Goal: Find specific page/section: Locate a particular part of the current website

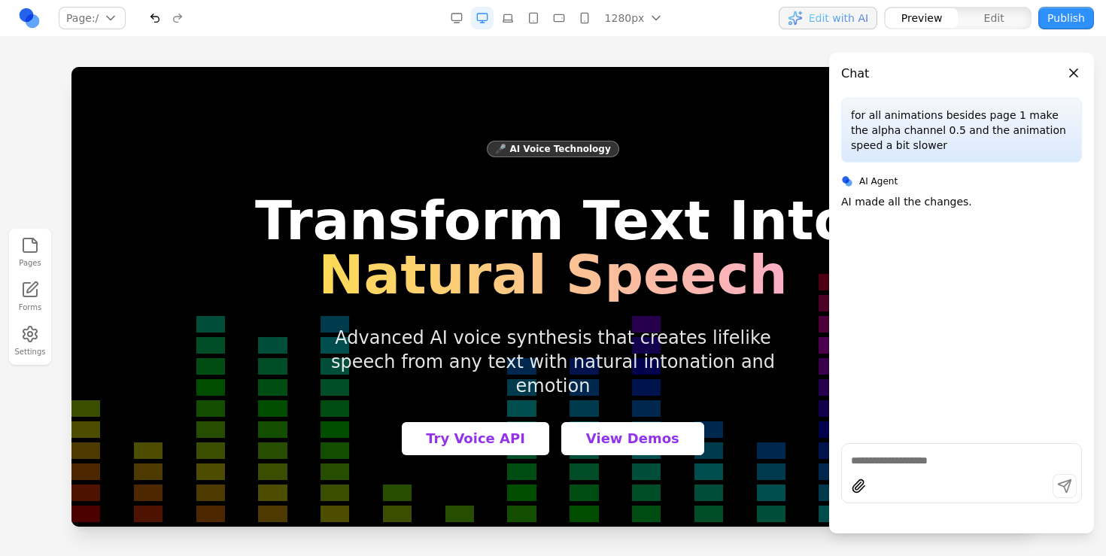
click at [986, 27] on button "Edit" at bounding box center [993, 18] width 72 height 20
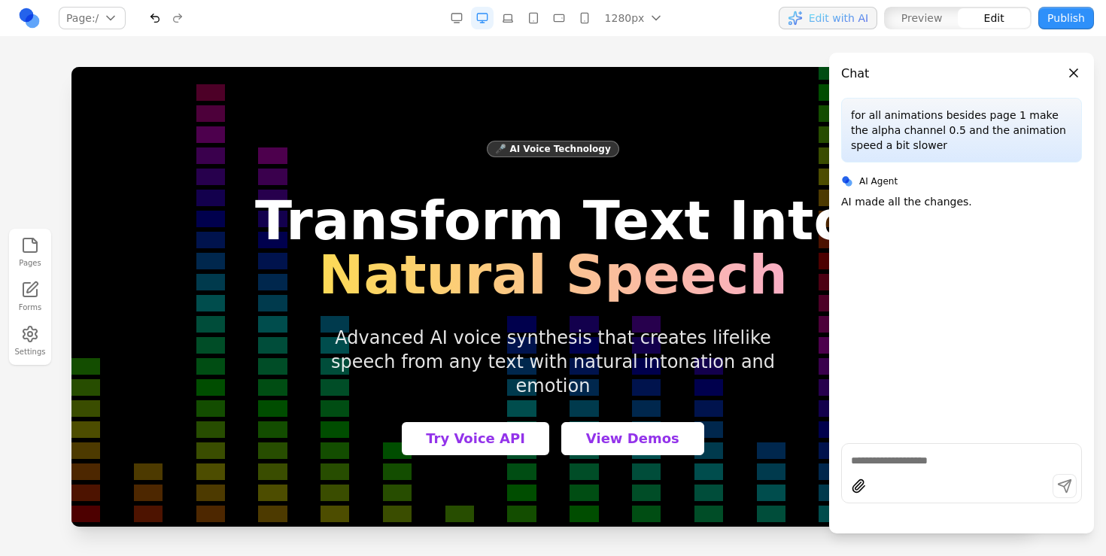
click at [912, 9] on button "Preview" at bounding box center [921, 18] width 72 height 20
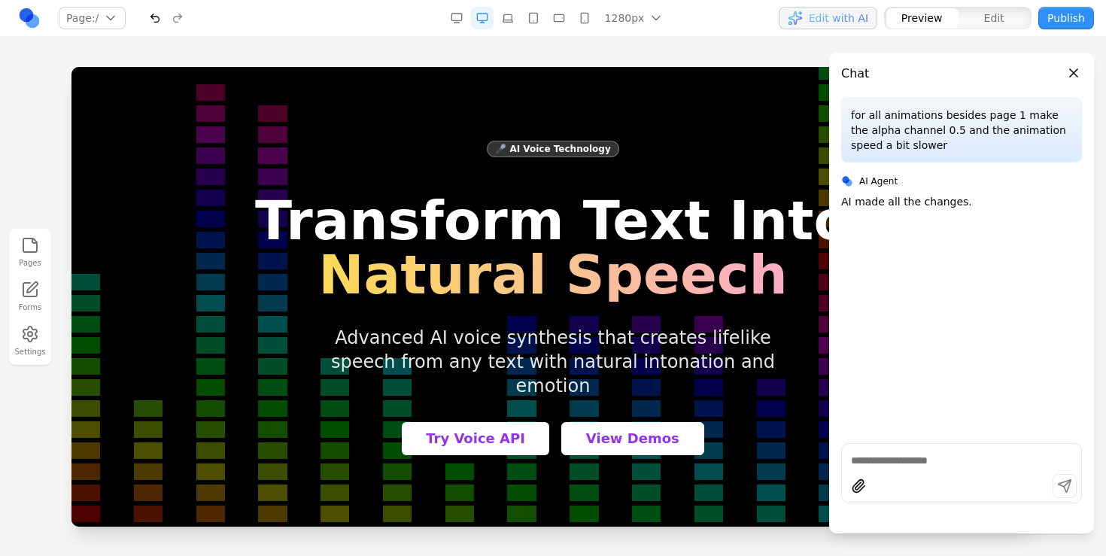
type button "preview"
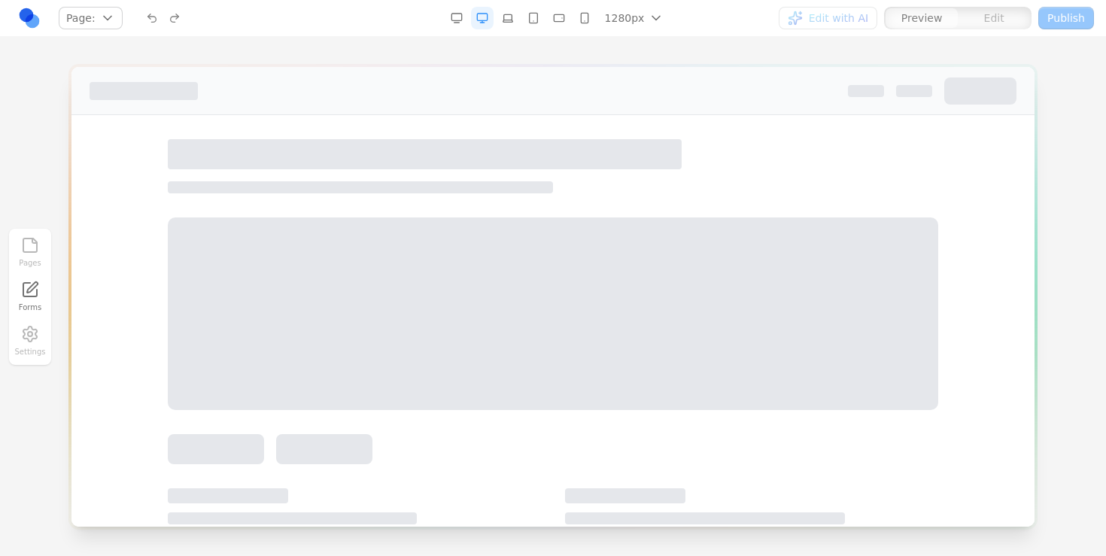
click at [905, 15] on div "Preview" at bounding box center [921, 18] width 72 height 20
click at [949, 21] on div "Preview" at bounding box center [921, 18] width 72 height 20
click at [871, 23] on div "Edit with AI Preview Edit Publish" at bounding box center [918, 18] width 351 height 24
click at [963, 19] on div "Edit" at bounding box center [993, 18] width 72 height 20
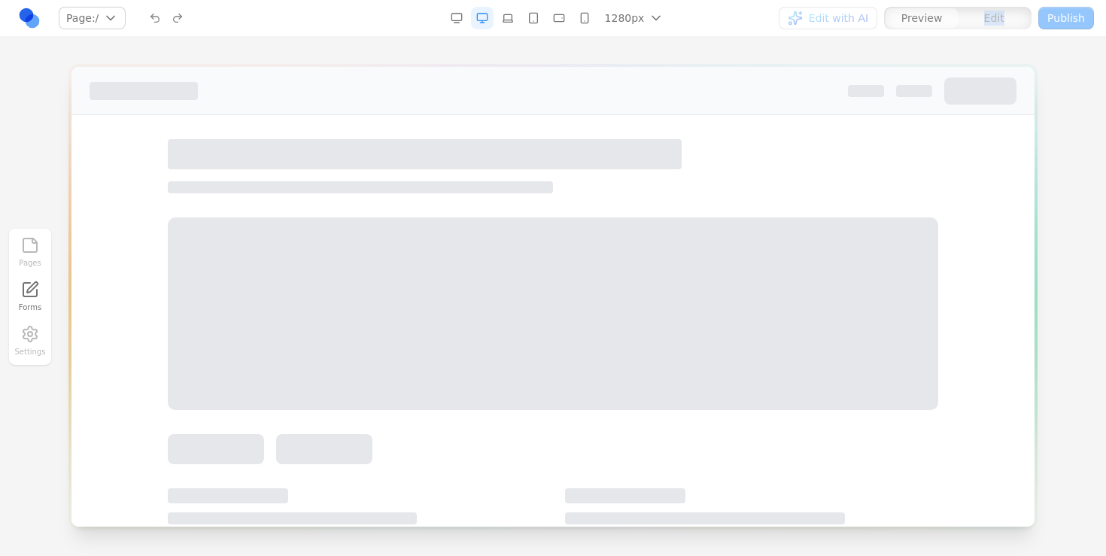
click at [963, 19] on div "Edit" at bounding box center [993, 18] width 72 height 20
click at [946, 22] on div "Preview" at bounding box center [921, 18] width 72 height 20
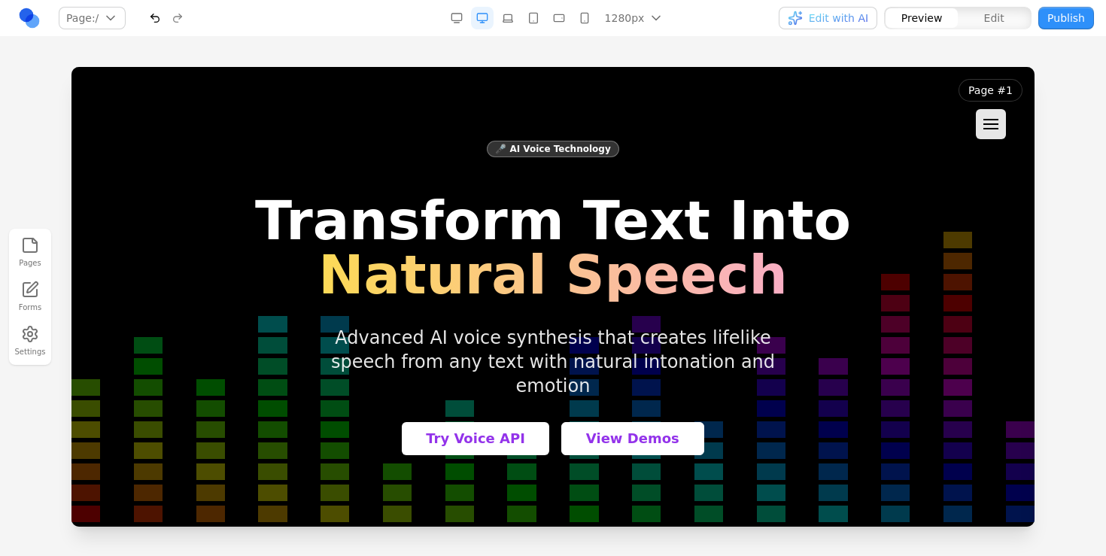
click at [358, 56] on div "Pages Forms Settings" at bounding box center [553, 296] width 1106 height 519
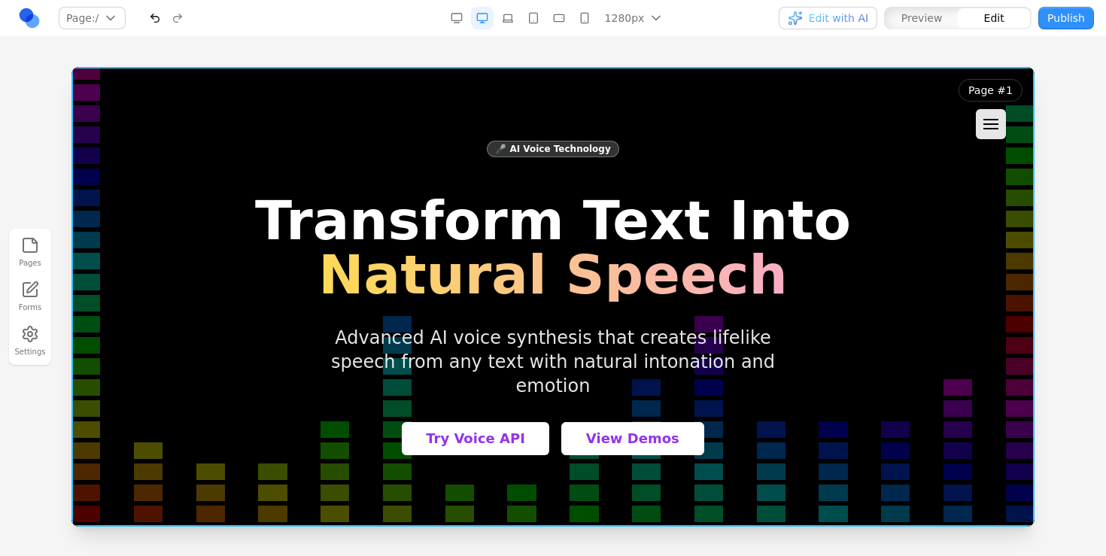
click at [870, 88] on div at bounding box center [552, 297] width 963 height 460
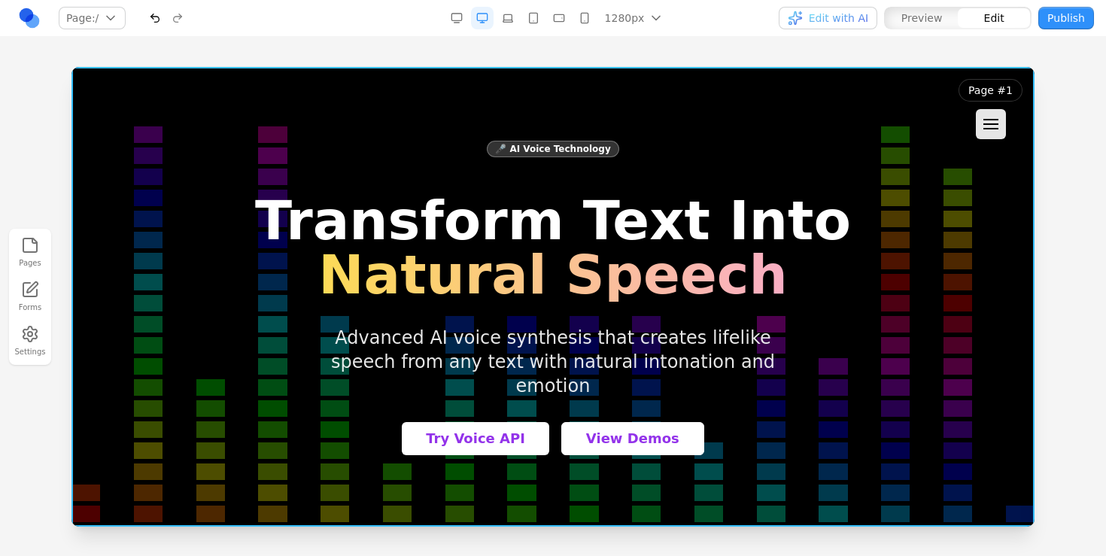
scroll to position [36, 0]
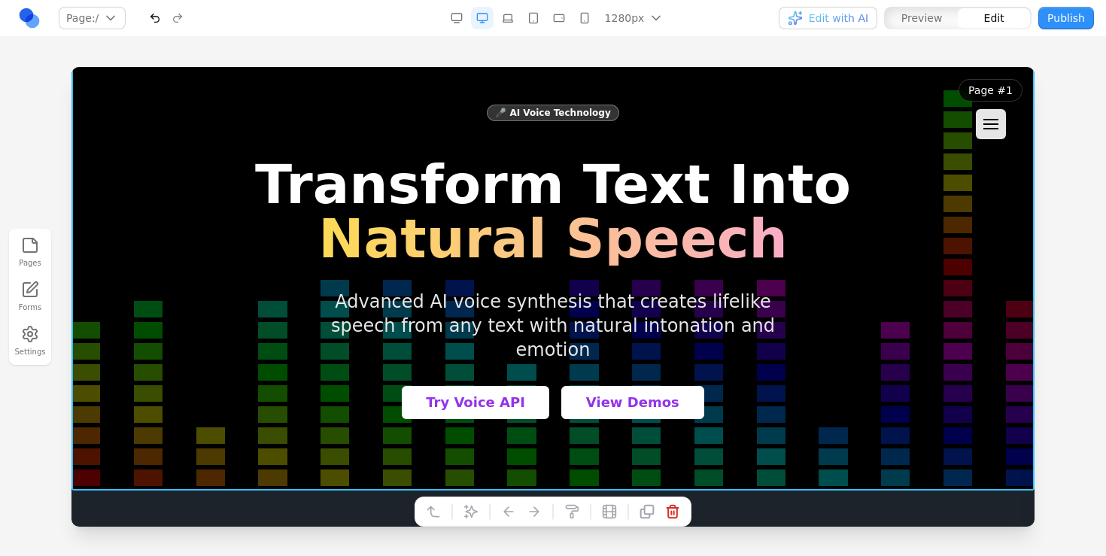
click at [1085, 319] on div at bounding box center [553, 311] width 1106 height 488
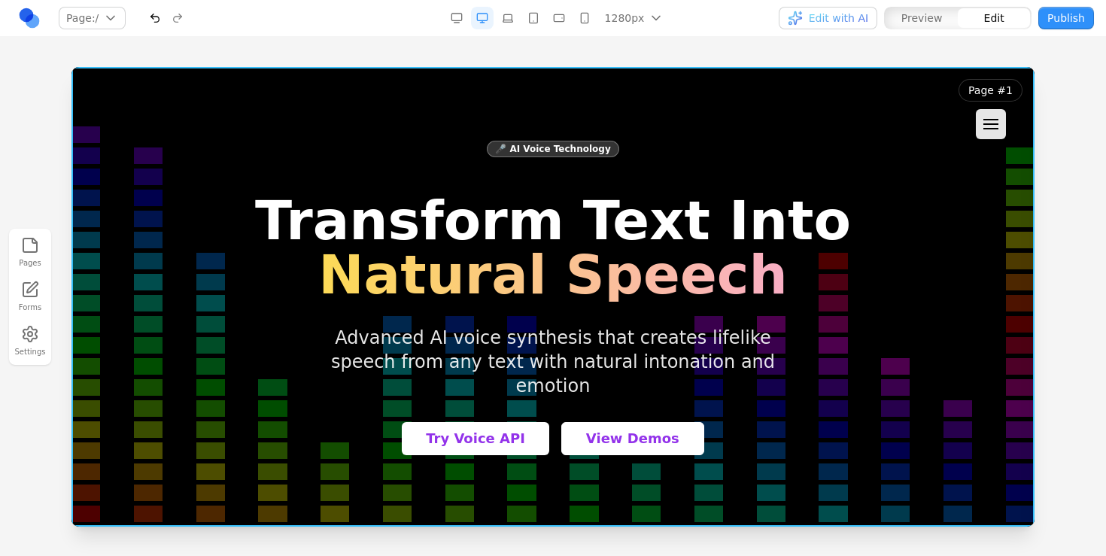
click at [856, 78] on div at bounding box center [552, 297] width 963 height 460
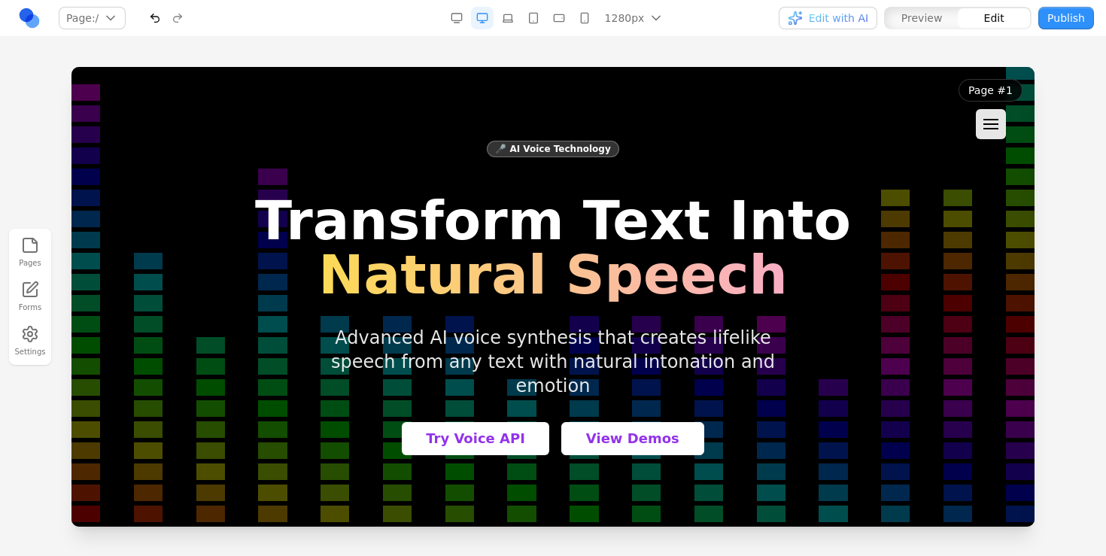
click at [788, 242] on h1 "Transform Text Into Natural Speech" at bounding box center [553, 247] width 596 height 108
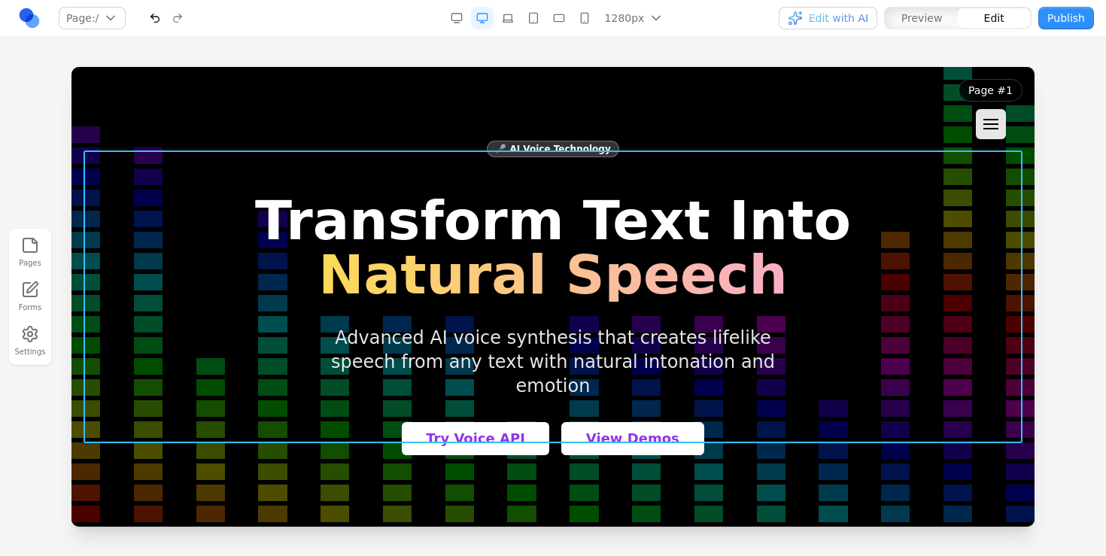
click at [820, 253] on div "🎤 AI Voice Technology Transform Text Into Natural Speech Advanced AI voice synt…" at bounding box center [552, 297] width 939 height 316
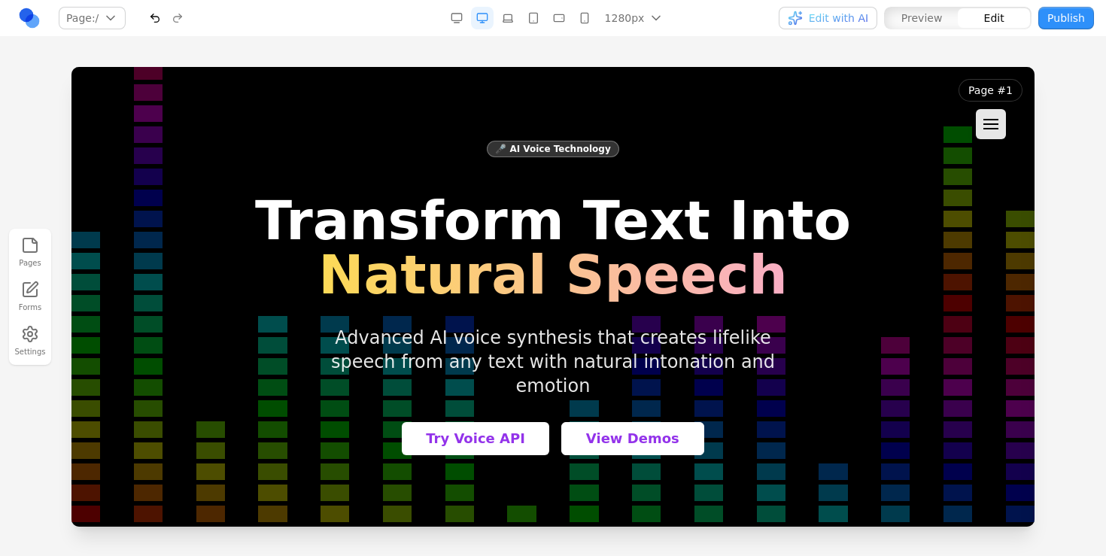
click at [831, 117] on div "🎤 AI Voice Technology Transform Text Into Natural Speech Advanced AI voice synt…" at bounding box center [552, 297] width 963 height 436
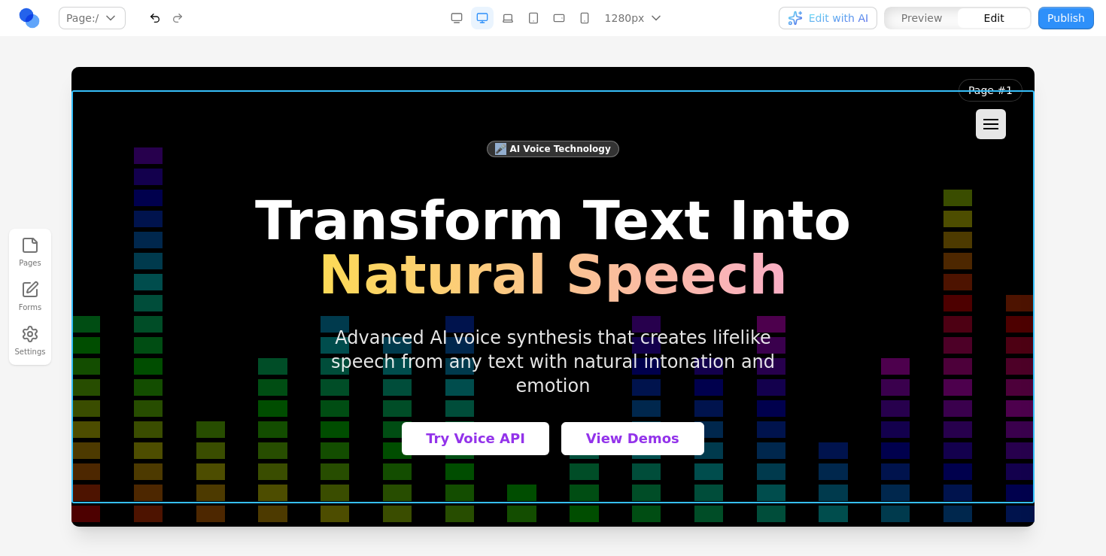
click at [831, 117] on div "🎤 AI Voice Technology Transform Text Into Natural Speech Advanced AI voice synt…" at bounding box center [552, 297] width 963 height 436
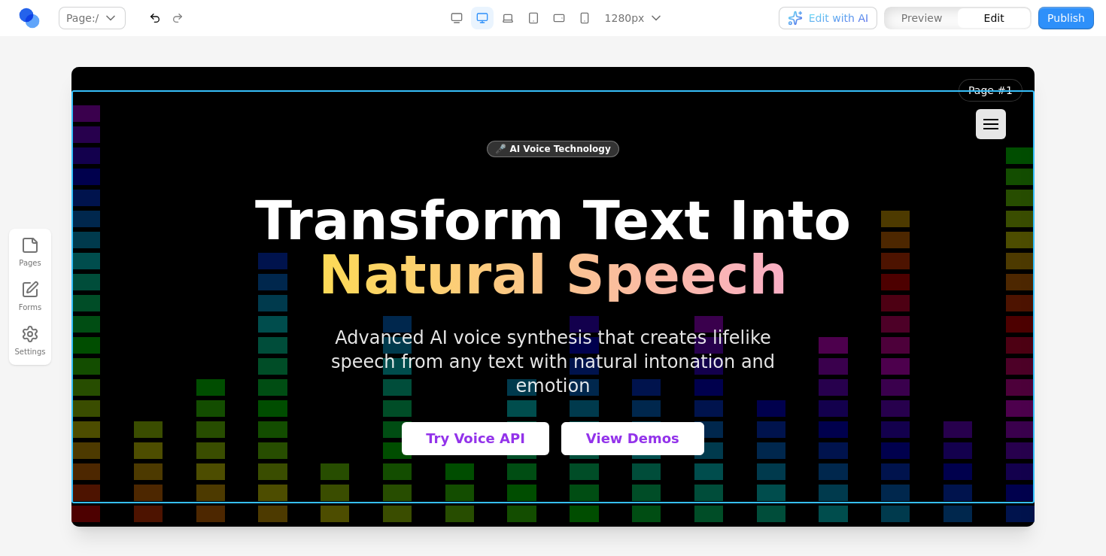
click at [417, 159] on div "🎤 AI Voice Technology Transform Text Into Natural Speech Advanced AI voice synt…" at bounding box center [553, 297] width 596 height 316
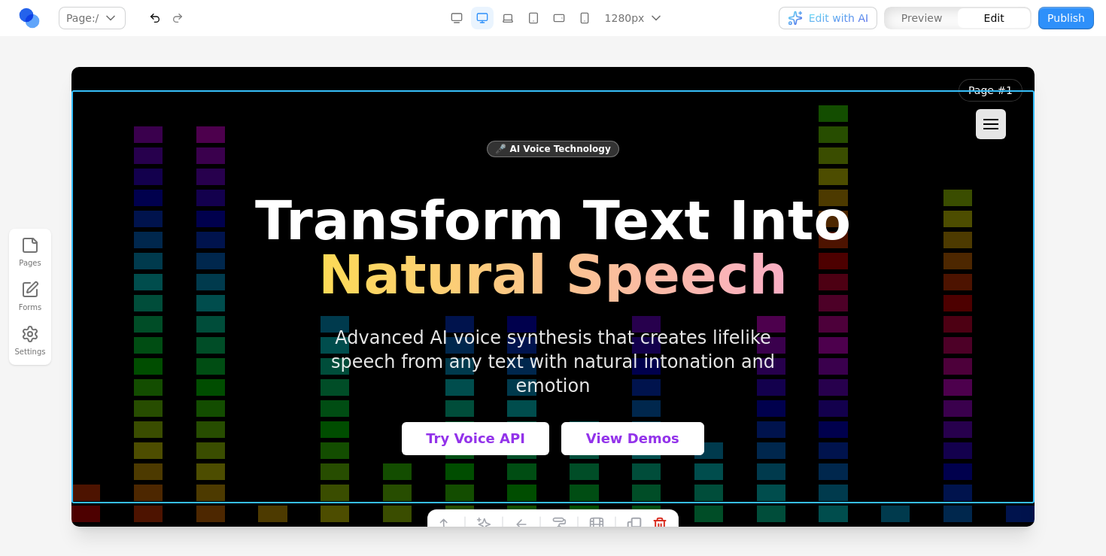
click at [833, 72] on div at bounding box center [552, 297] width 963 height 460
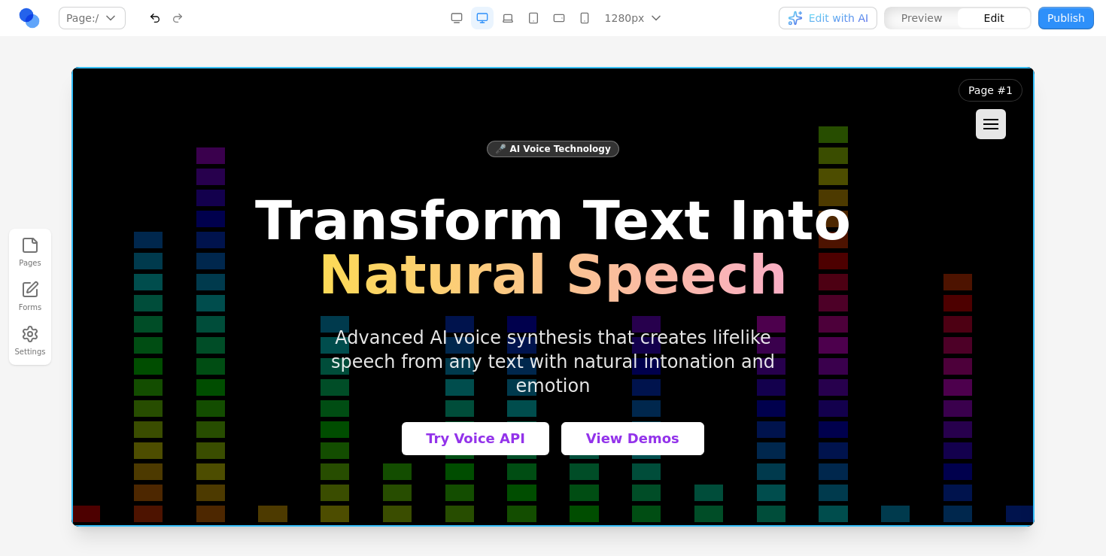
click at [815, 74] on div at bounding box center [552, 297] width 963 height 460
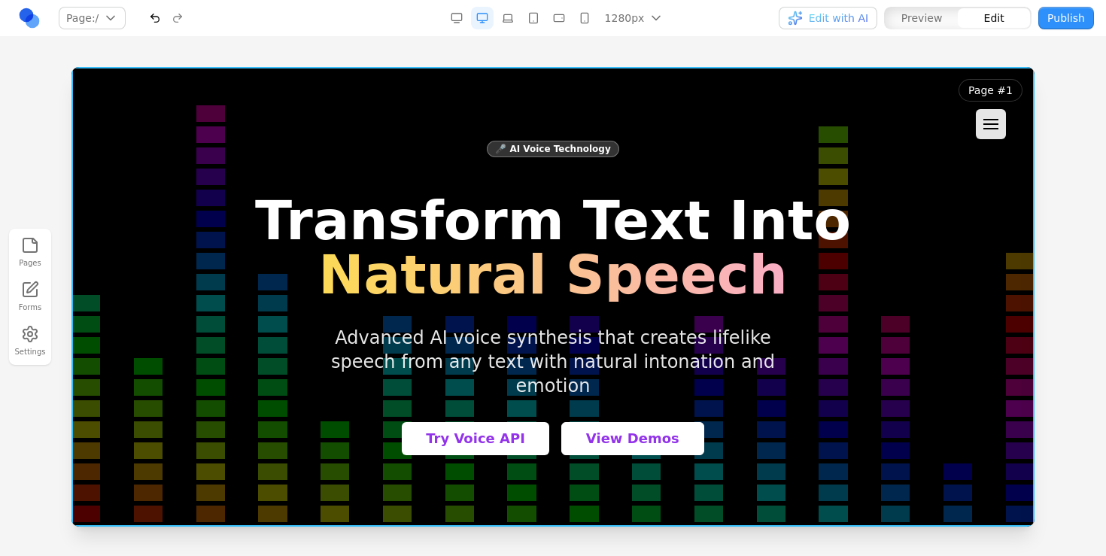
click at [733, 247] on h1 "Transform Text Into Natural Speech" at bounding box center [553, 247] width 596 height 108
